Goal: Navigation & Orientation: Go to known website

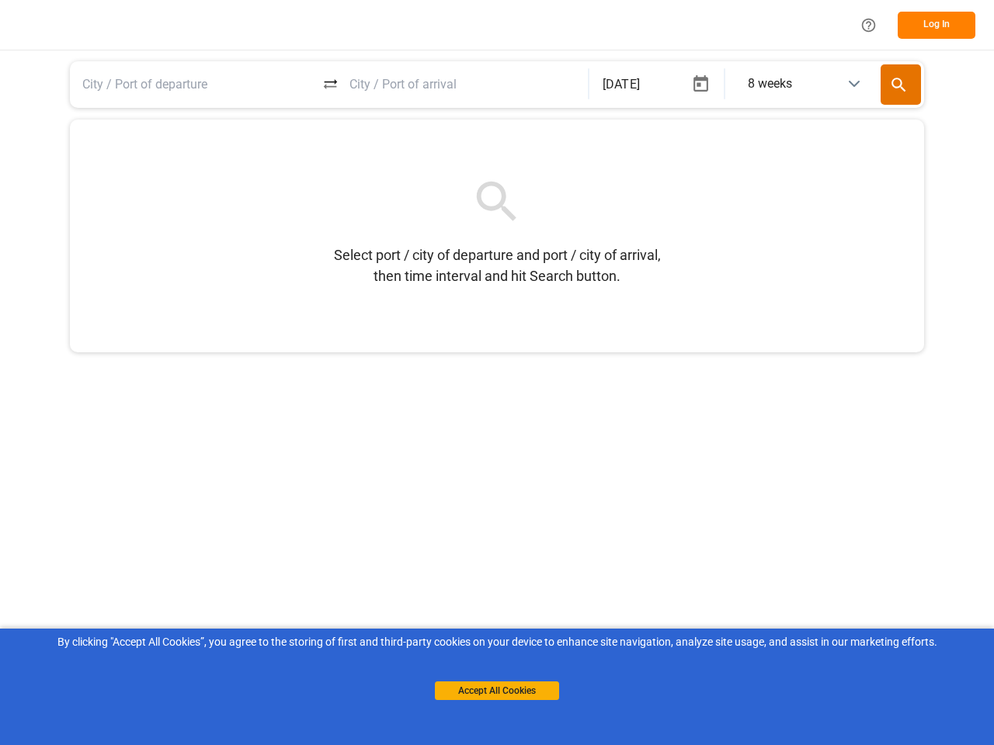
click at [868, 25] on icon "Help Center" at bounding box center [868, 25] width 16 height 16
click at [936, 25] on button "Log In" at bounding box center [937, 25] width 78 height 27
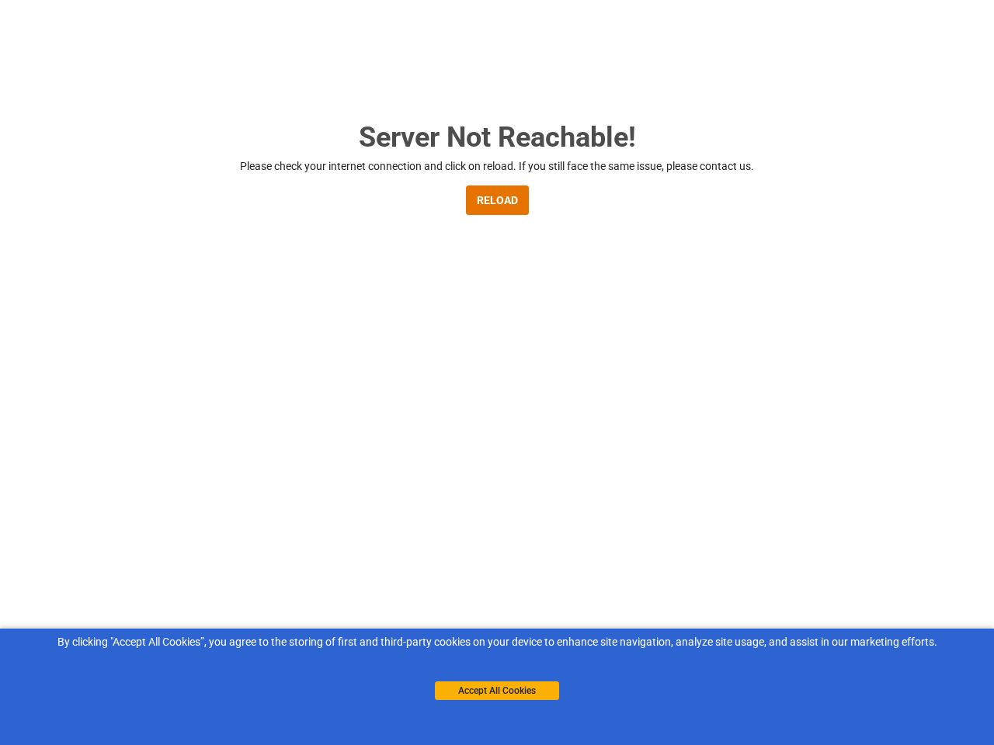
click at [497, 213] on button "RELOAD" at bounding box center [497, 201] width 63 height 30
click at [331, 84] on div "Server Not Reachable! Please check your internet connection and click on reload…" at bounding box center [494, 402] width 988 height 804
click at [655, 84] on div "Server Not Reachable! Please check your internet connection and click on reload…" at bounding box center [494, 402] width 988 height 804
click at [700, 84] on div "Server Not Reachable! Please check your internet connection and click on reload…" at bounding box center [494, 402] width 988 height 804
click at [803, 84] on div "Server Not Reachable! Please check your internet connection and click on reload…" at bounding box center [494, 402] width 988 height 804
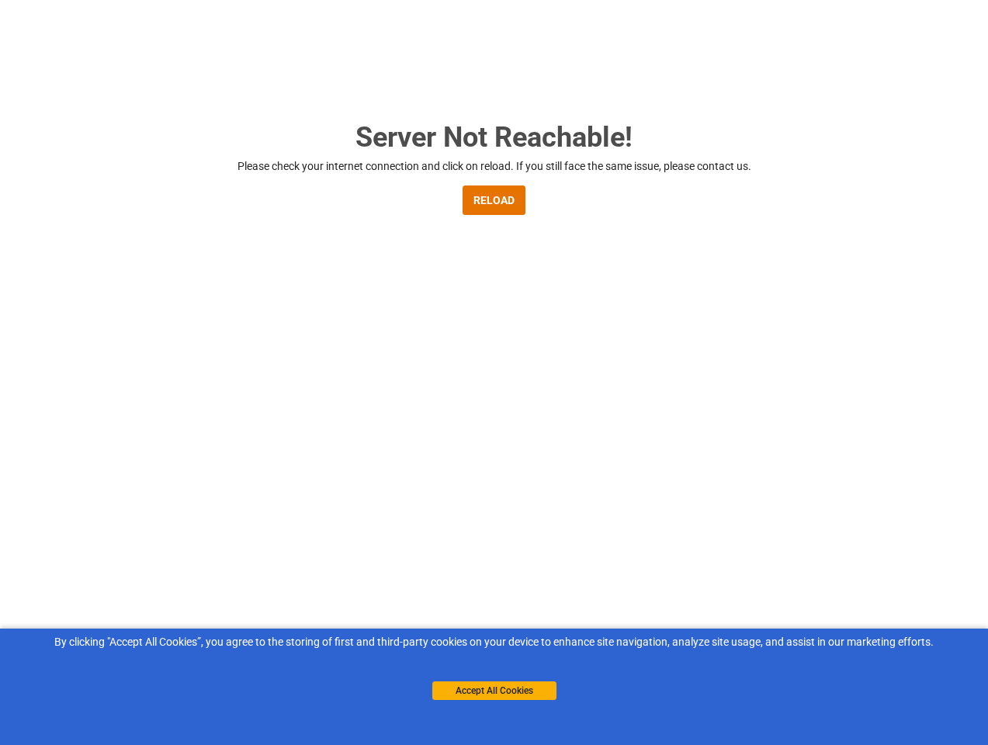
click at [901, 85] on div "Server Not Reachable! Please check your internet connection and click on reload…" at bounding box center [494, 402] width 988 height 804
click at [497, 691] on button "Accept All Cookies" at bounding box center [494, 691] width 124 height 19
